Goal: Check status

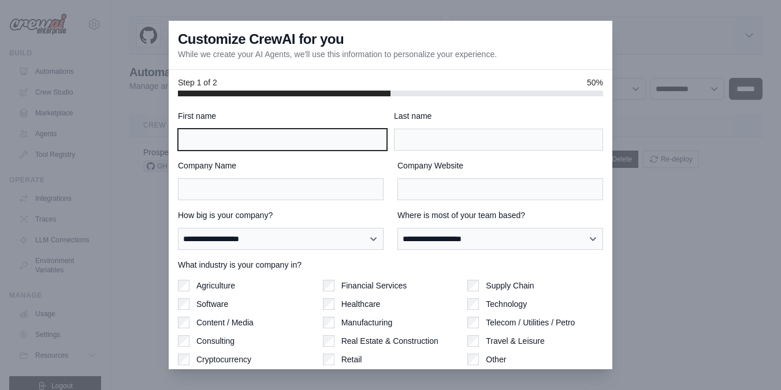
click at [322, 134] on input "First name" at bounding box center [282, 140] width 209 height 22
click at [309, 134] on input "First name" at bounding box center [282, 140] width 209 height 22
click at [155, 146] on div at bounding box center [390, 195] width 781 height 390
